Goal: Task Accomplishment & Management: Use online tool/utility

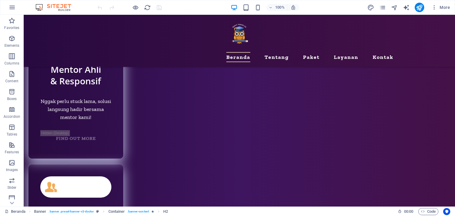
scroll to position [2931, 0]
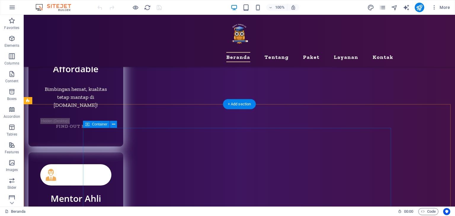
scroll to position [2842, 0]
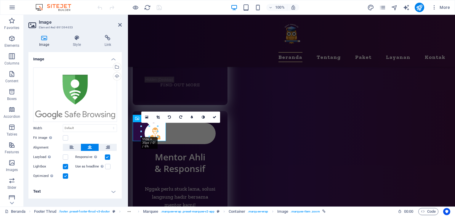
scroll to position [2832, 0]
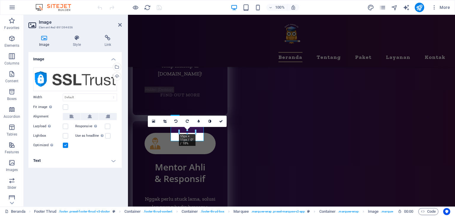
click at [150, 127] on div "16:10 16:9 4:3 1:1 1:2 0" at bounding box center [187, 121] width 79 height 11
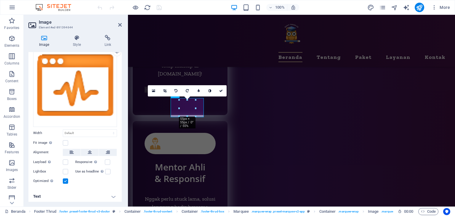
scroll to position [25, 0]
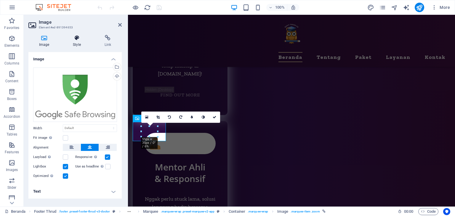
click at [81, 38] on icon at bounding box center [76, 38] width 29 height 6
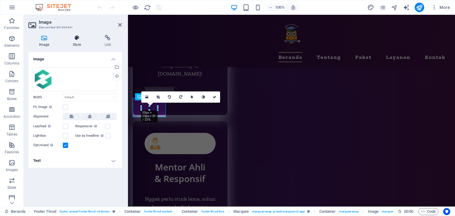
click at [82, 38] on icon at bounding box center [76, 38] width 29 height 6
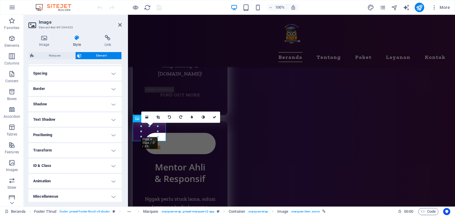
scroll to position [113, 0]
click at [69, 193] on h4 "Miscellaneous" at bounding box center [74, 195] width 93 height 14
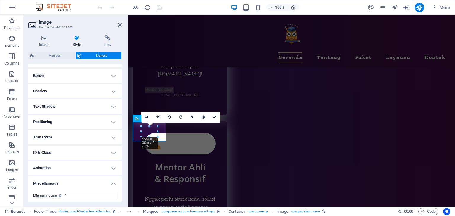
scroll to position [149, 0]
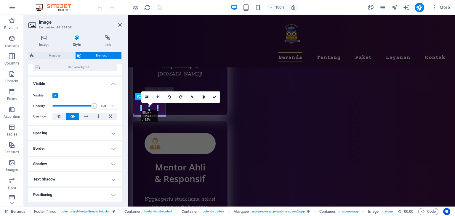
scroll to position [113, 0]
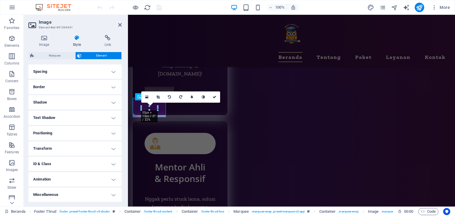
click at [81, 198] on h4 "Miscellaneous" at bounding box center [74, 195] width 93 height 14
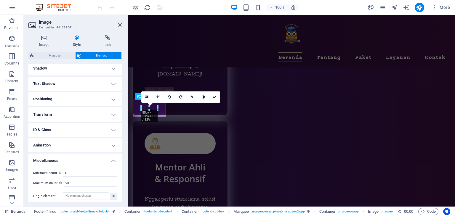
scroll to position [149, 0]
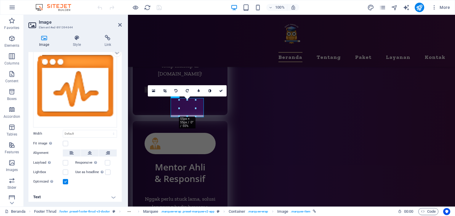
scroll to position [25, 0]
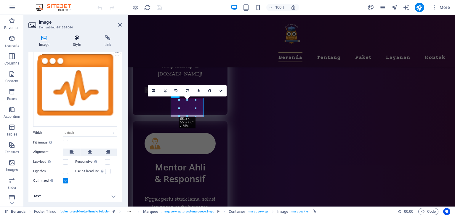
click at [72, 39] on icon at bounding box center [76, 38] width 29 height 6
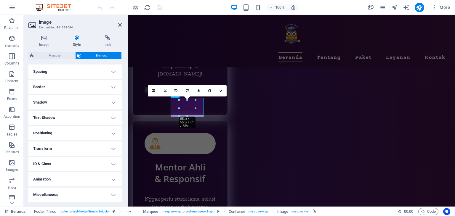
click at [78, 191] on h4 "Miscellaneous" at bounding box center [74, 195] width 93 height 14
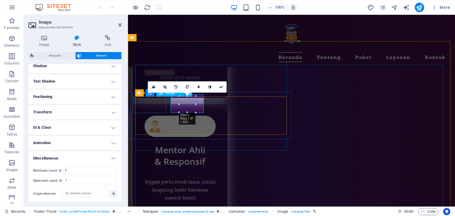
scroll to position [2861, 0]
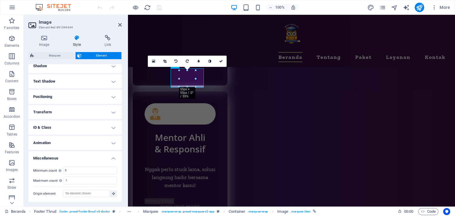
click at [104, 155] on h4 "Miscellaneous" at bounding box center [74, 156] width 93 height 11
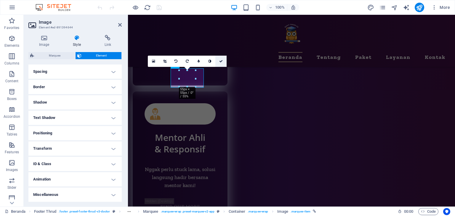
click at [220, 60] on icon at bounding box center [221, 62] width 4 height 4
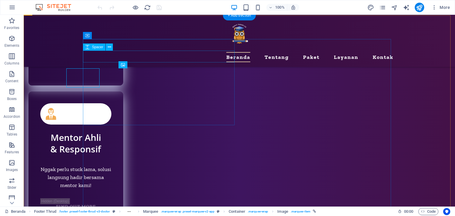
scroll to position [2872, 0]
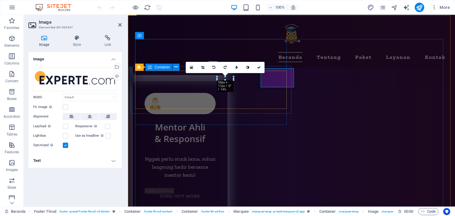
scroll to position [2861, 0]
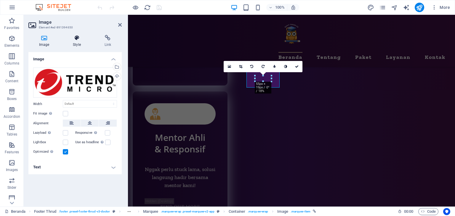
click at [84, 41] on h4 "Style" at bounding box center [77, 41] width 31 height 12
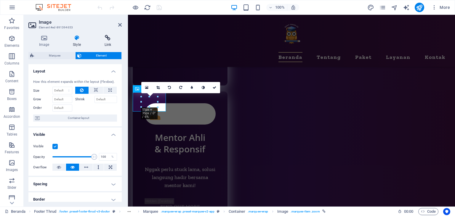
click at [110, 41] on h4 "Link" at bounding box center [108, 41] width 28 height 12
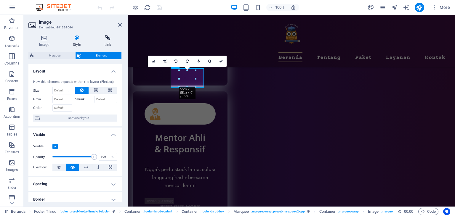
click at [105, 38] on icon at bounding box center [108, 38] width 28 height 6
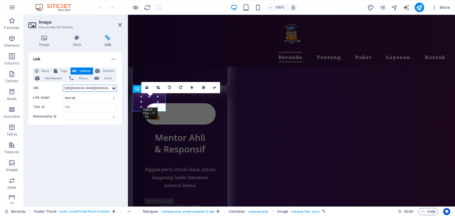
click at [98, 89] on input "[URL][DOMAIN_NAME][DOMAIN_NAME]" at bounding box center [90, 88] width 54 height 7
click at [213, 87] on icon at bounding box center [215, 88] width 4 height 4
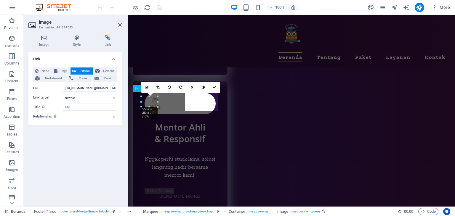
scroll to position [2861, 0]
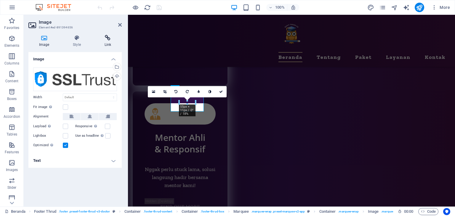
click at [102, 43] on h4 "Link" at bounding box center [108, 41] width 28 height 12
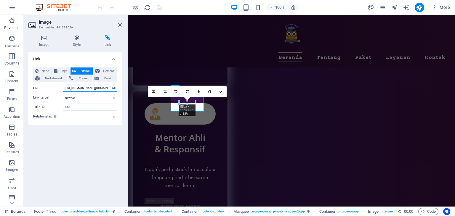
click at [91, 87] on input "[URL][DOMAIN_NAME][DOMAIN_NAME]" at bounding box center [90, 88] width 54 height 7
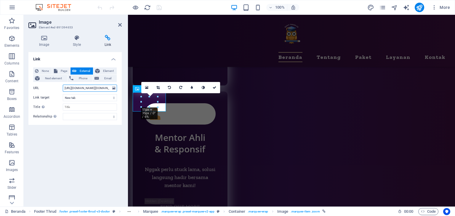
click at [84, 89] on input "[URL][DOMAIN_NAME][DOMAIN_NAME]" at bounding box center [90, 88] width 54 height 7
click at [103, 87] on input "[URL][DOMAIN_NAME][DOMAIN_NAME]" at bounding box center [90, 88] width 54 height 7
click at [81, 97] on select "New tab Same tab Overlay" at bounding box center [90, 97] width 54 height 7
select select
click at [63, 94] on select "New tab Same tab Overlay" at bounding box center [90, 97] width 54 height 7
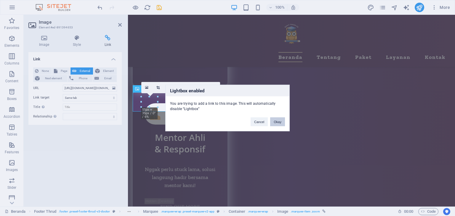
click at [278, 120] on button "Okay" at bounding box center [277, 122] width 15 height 9
select select
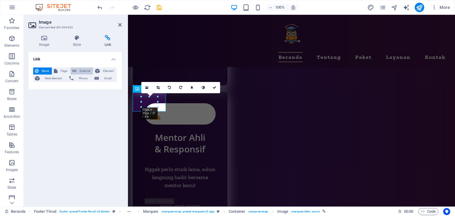
click at [87, 69] on span "External" at bounding box center [84, 71] width 13 height 7
select select "blank"
select select
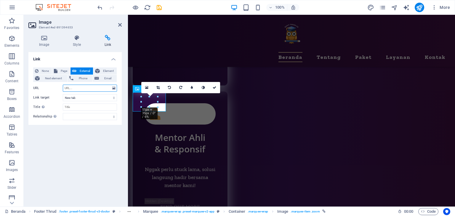
paste input "[URL][DOMAIN_NAME][DOMAIN_NAME]"
type input "[URL][DOMAIN_NAME][DOMAIN_NAME]"
select select
drag, startPoint x: 82, startPoint y: 89, endPoint x: 83, endPoint y: 85, distance: 4.4
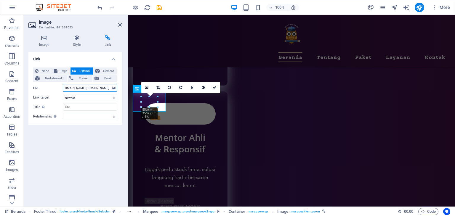
click at [83, 85] on input "[URL][DOMAIN_NAME][DOMAIN_NAME]" at bounding box center [90, 88] width 54 height 7
type input "[URL][DOMAIN_NAME][DOMAIN_NAME]"
click at [88, 135] on div "Link None Page External Element Next element Phone Email Page Beranda Tentang P…" at bounding box center [74, 127] width 93 height 150
click at [76, 39] on icon at bounding box center [76, 38] width 29 height 6
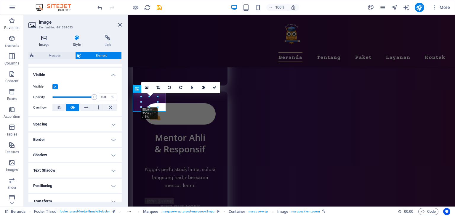
scroll to position [59, 0]
click at [54, 41] on h4 "Image" at bounding box center [45, 41] width 34 height 12
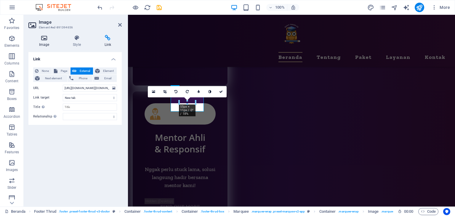
click at [38, 40] on icon at bounding box center [43, 38] width 31 height 6
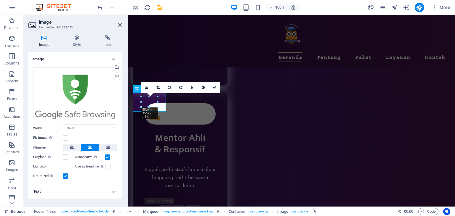
click at [107, 156] on label at bounding box center [107, 157] width 5 height 5
click at [0, 0] on input "Responsive Automatically load retina image and smartphone optimized sizes." at bounding box center [0, 0] width 0 height 0
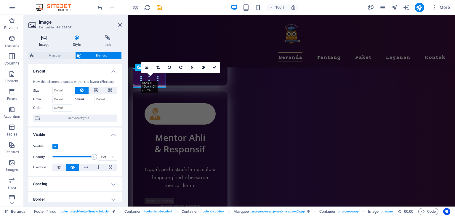
click at [44, 37] on icon at bounding box center [43, 38] width 31 height 6
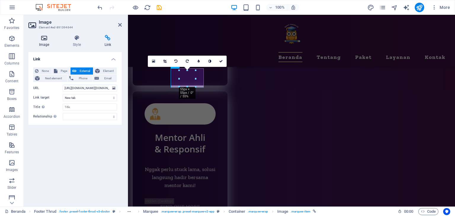
click at [46, 39] on icon at bounding box center [43, 38] width 31 height 6
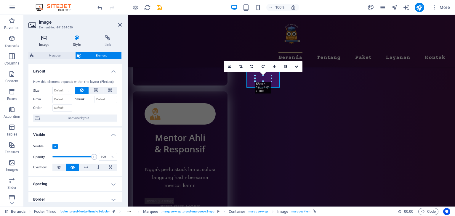
click at [46, 35] on icon at bounding box center [43, 38] width 31 height 6
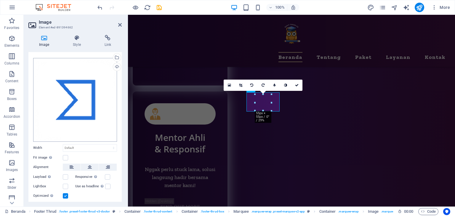
scroll to position [25, 0]
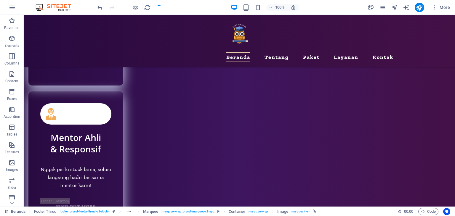
scroll to position [2872, 0]
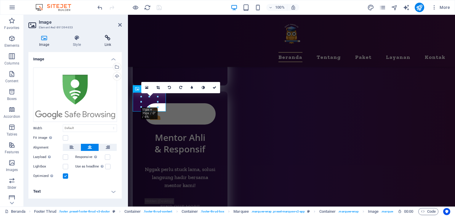
click at [108, 43] on h4 "Link" at bounding box center [108, 41] width 28 height 12
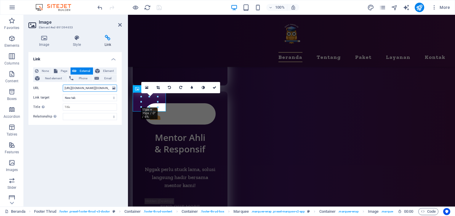
click at [94, 89] on input "[URL][DOMAIN_NAME][DOMAIN_NAME]" at bounding box center [90, 88] width 54 height 7
click at [214, 87] on icon at bounding box center [215, 88] width 4 height 4
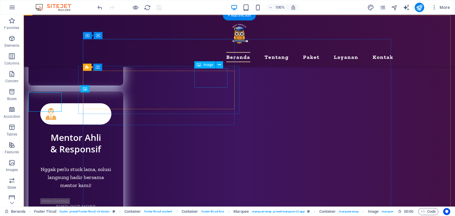
scroll to position [2872, 0]
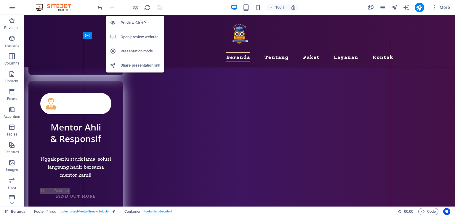
click at [132, 50] on h6 "Presentation mode" at bounding box center [141, 51] width 40 height 7
click at [135, 37] on h6 "Open preview website" at bounding box center [141, 36] width 40 height 7
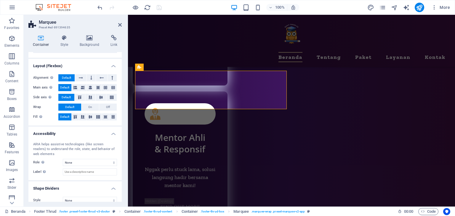
scroll to position [89, 0]
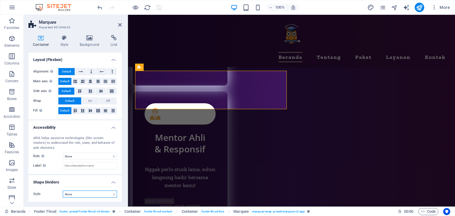
click at [91, 195] on select "None Triangle Square Diagonal Polygon 1 Polygon 2 Zigzag Multiple Zigzags Waves…" at bounding box center [90, 194] width 54 height 7
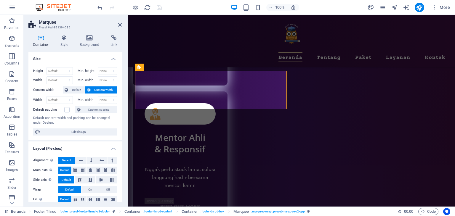
scroll to position [0, 0]
click at [67, 41] on icon at bounding box center [64, 38] width 17 height 6
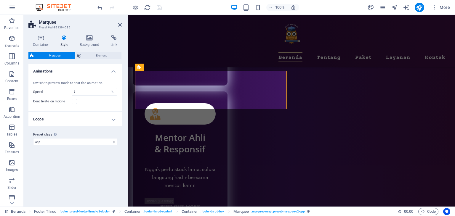
click at [88, 119] on h4 "Logos" at bounding box center [74, 119] width 93 height 14
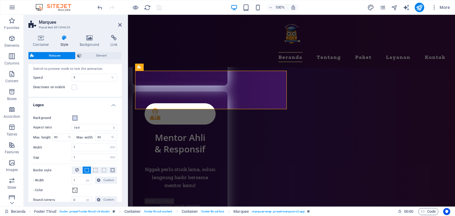
scroll to position [59, 0]
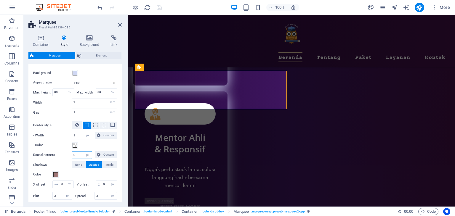
drag, startPoint x: 81, startPoint y: 154, endPoint x: 68, endPoint y: 151, distance: 13.7
click at [68, 151] on div "Round corners 0 px rem % vh vw Custom Custom" at bounding box center [75, 155] width 84 height 8
click at [92, 144] on div "- Color" at bounding box center [75, 145] width 84 height 7
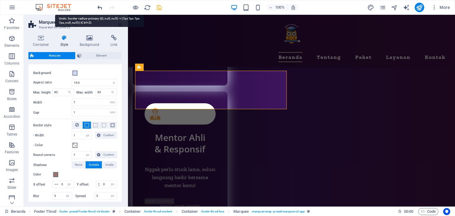
type input "7"
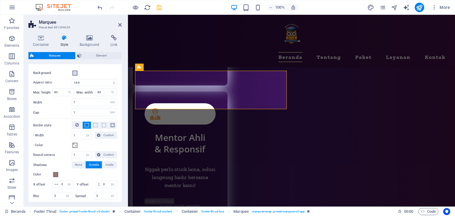
click at [95, 147] on div "- Color" at bounding box center [75, 145] width 84 height 7
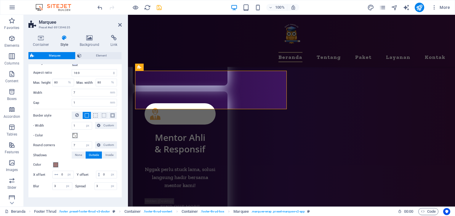
scroll to position [95, 0]
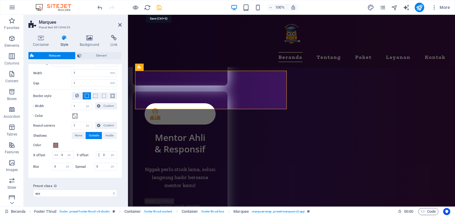
click at [160, 8] on icon "save" at bounding box center [159, 7] width 7 height 7
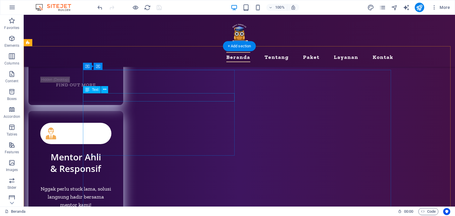
scroll to position [2753, 0]
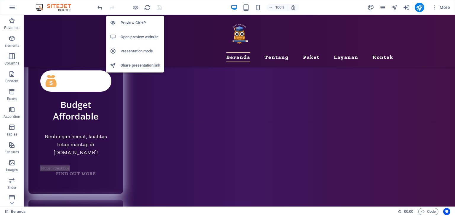
click at [138, 35] on h6 "Open preview website" at bounding box center [141, 36] width 40 height 7
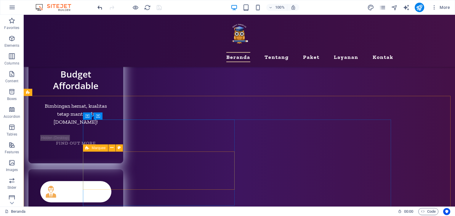
scroll to position [2871, 0]
